Goal: Navigation & Orientation: Find specific page/section

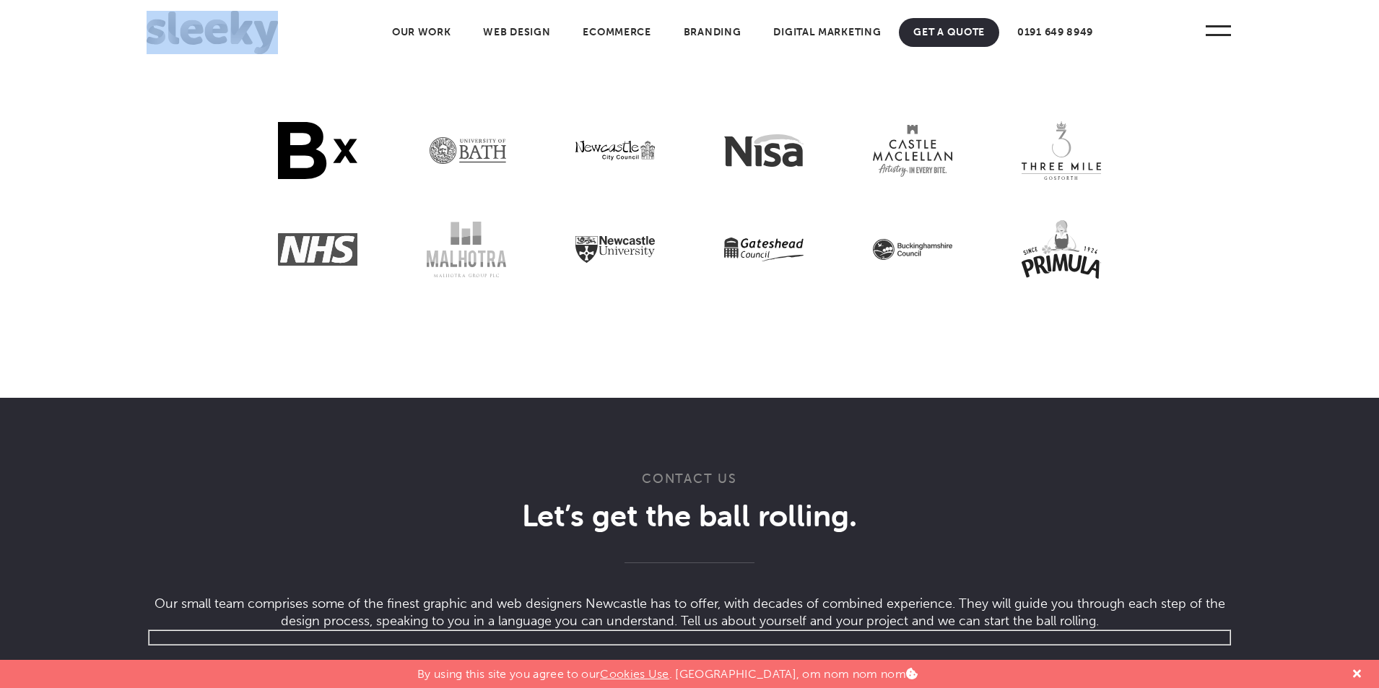
scroll to position [3671, 0]
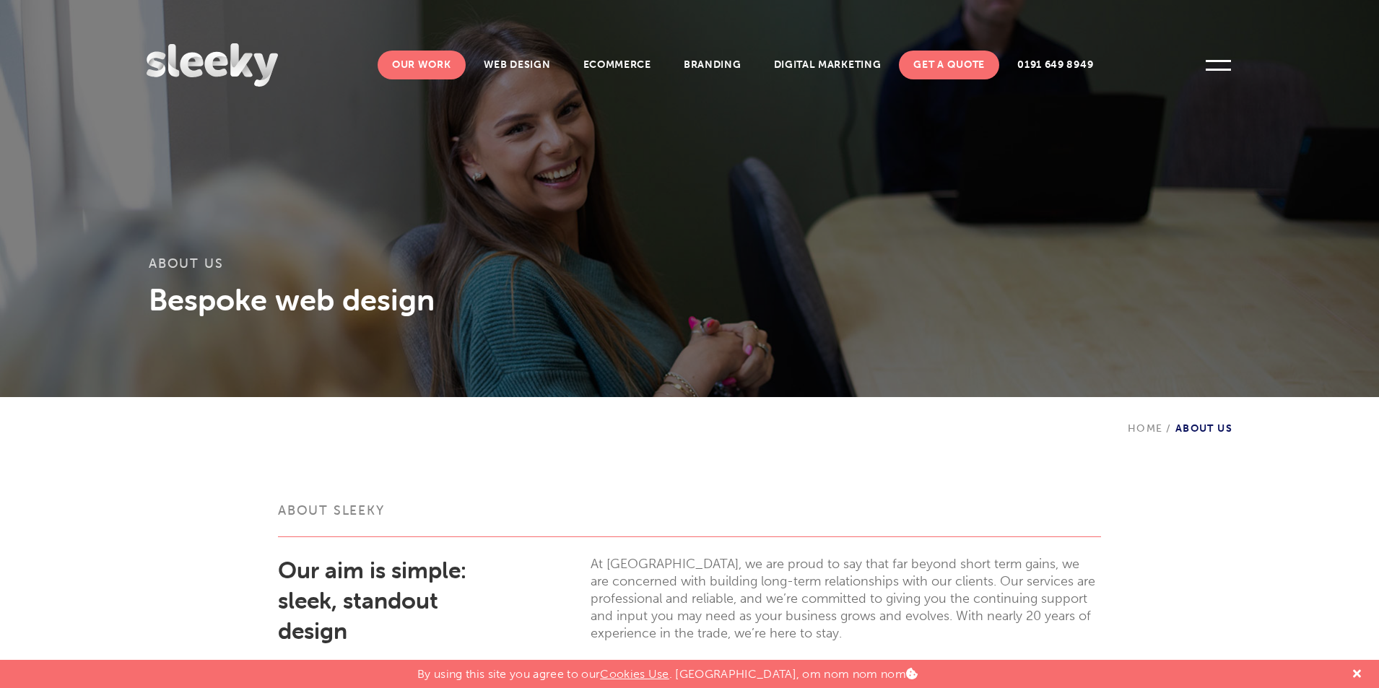
click at [424, 71] on link "Our Work" at bounding box center [421, 65] width 88 height 29
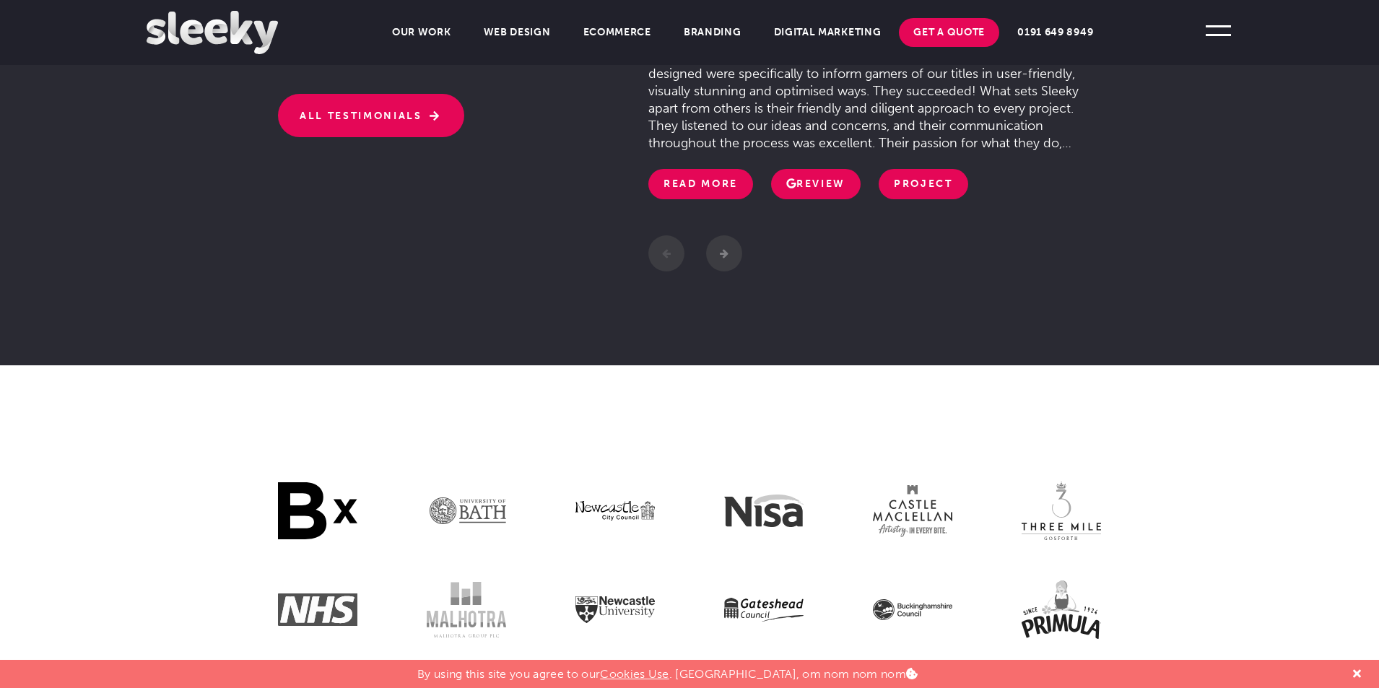
scroll to position [2735, 0]
